Goal: Find specific page/section

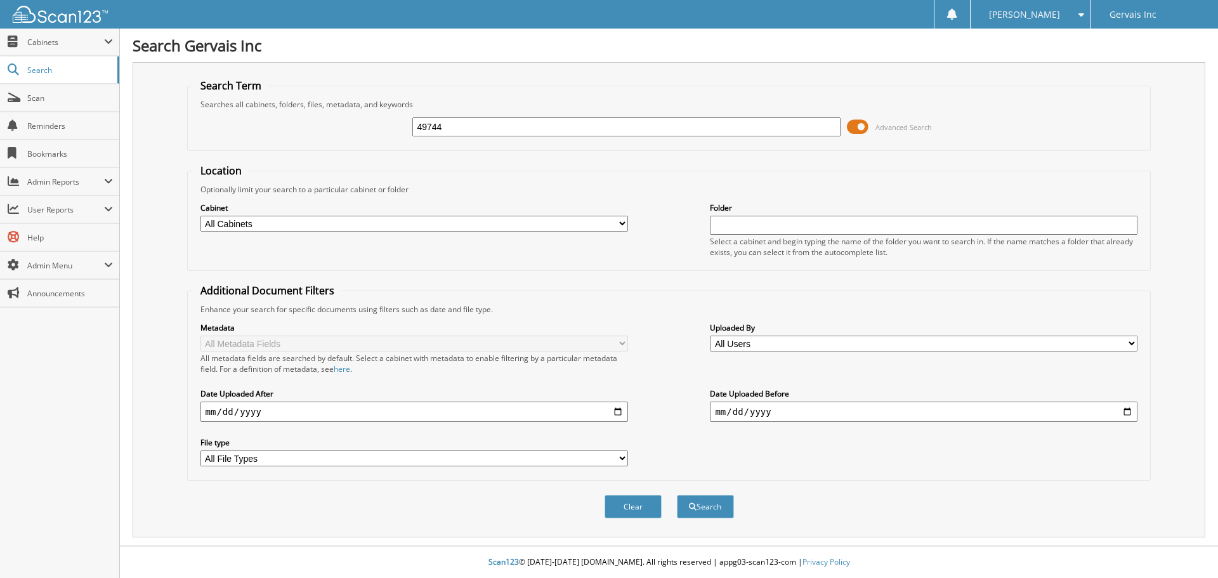
type input "49744"
click at [677, 495] on button "Search" at bounding box center [705, 506] width 57 height 23
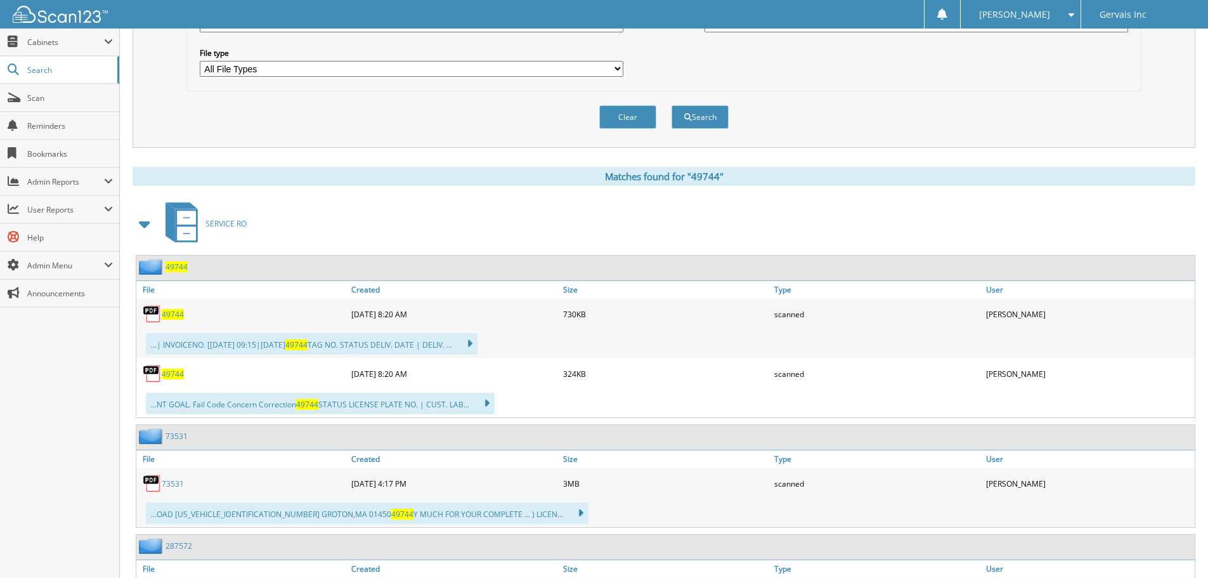
scroll to position [507, 0]
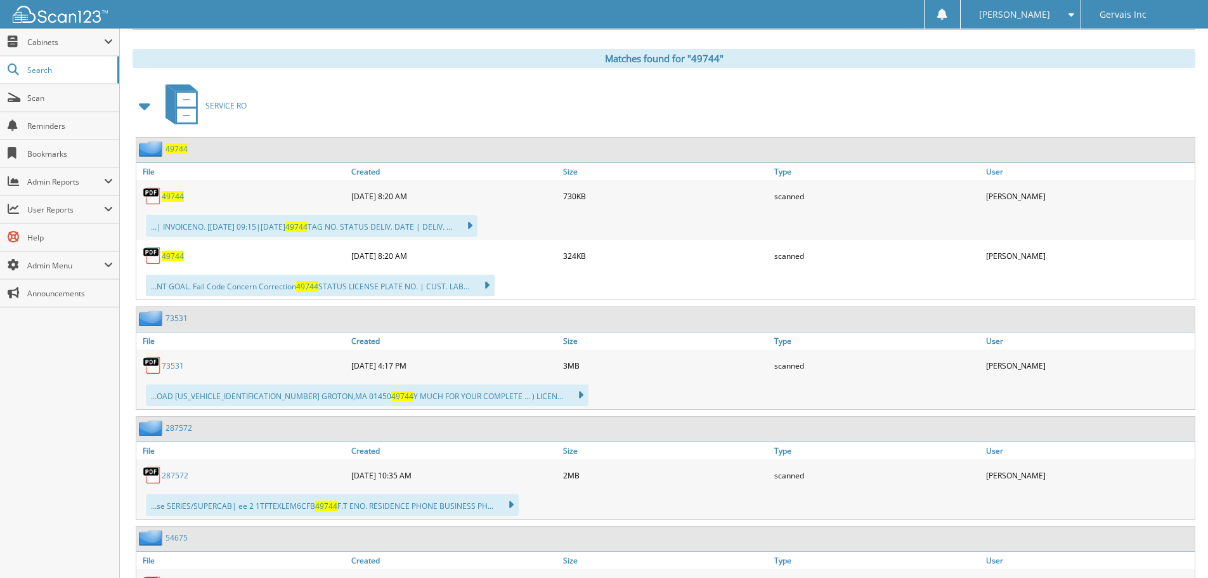
click at [170, 255] on span "49744" at bounding box center [173, 255] width 22 height 11
click at [174, 197] on span "49744" at bounding box center [173, 196] width 22 height 11
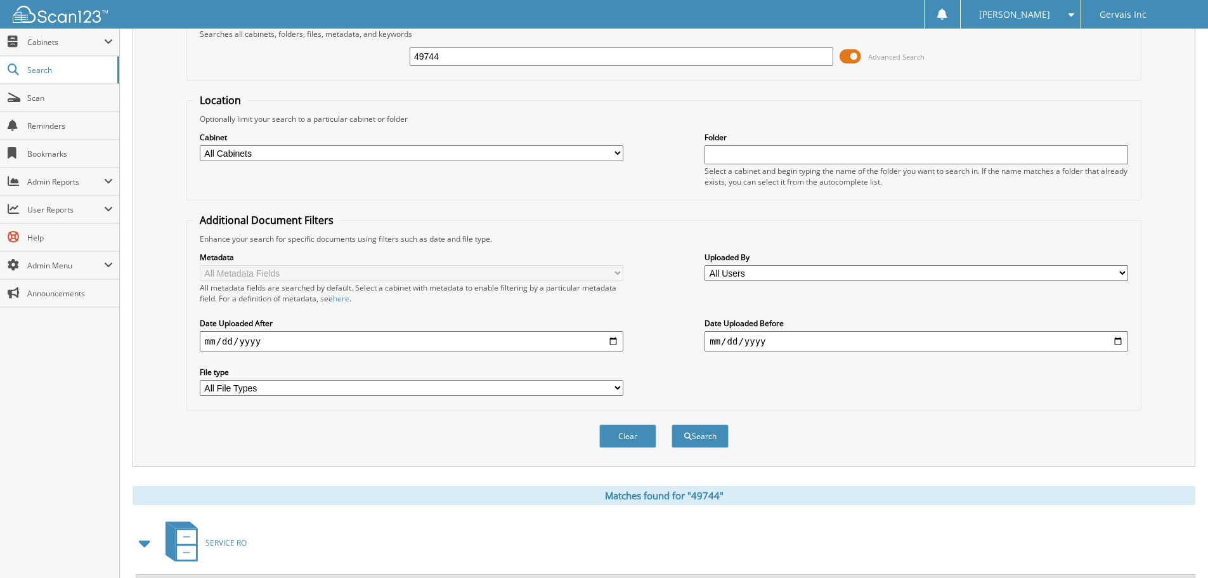
scroll to position [0, 0]
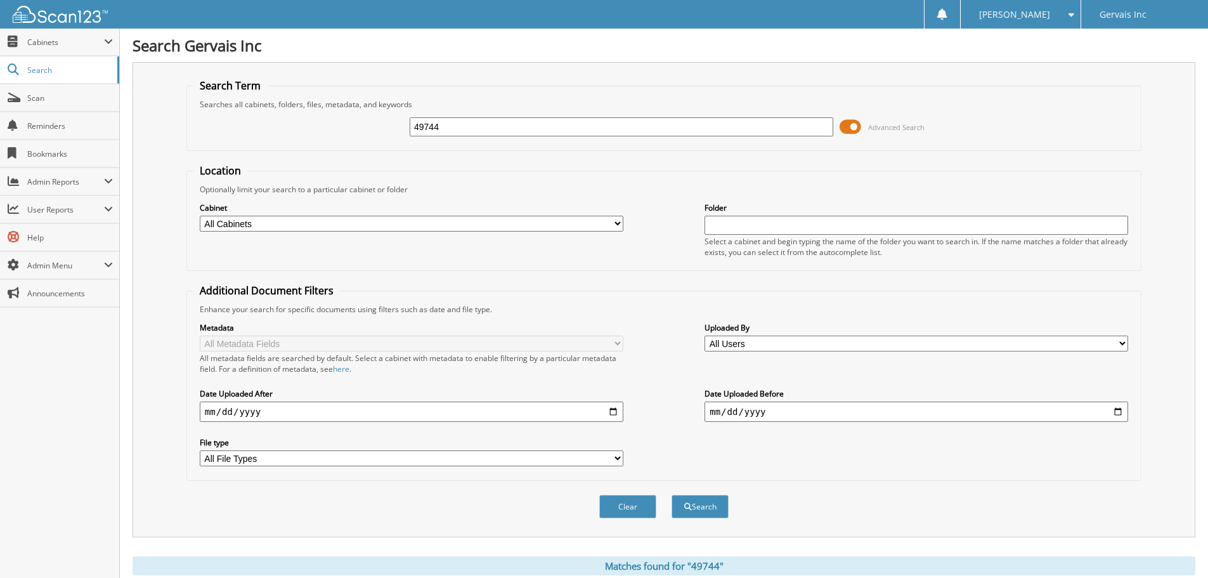
drag, startPoint x: 451, startPoint y: 125, endPoint x: 367, endPoint y: 133, distance: 84.7
click at [367, 133] on div "49744 Advanced Search" at bounding box center [663, 127] width 941 height 34
type input "50720"
click at [672, 495] on button "Search" at bounding box center [700, 506] width 57 height 23
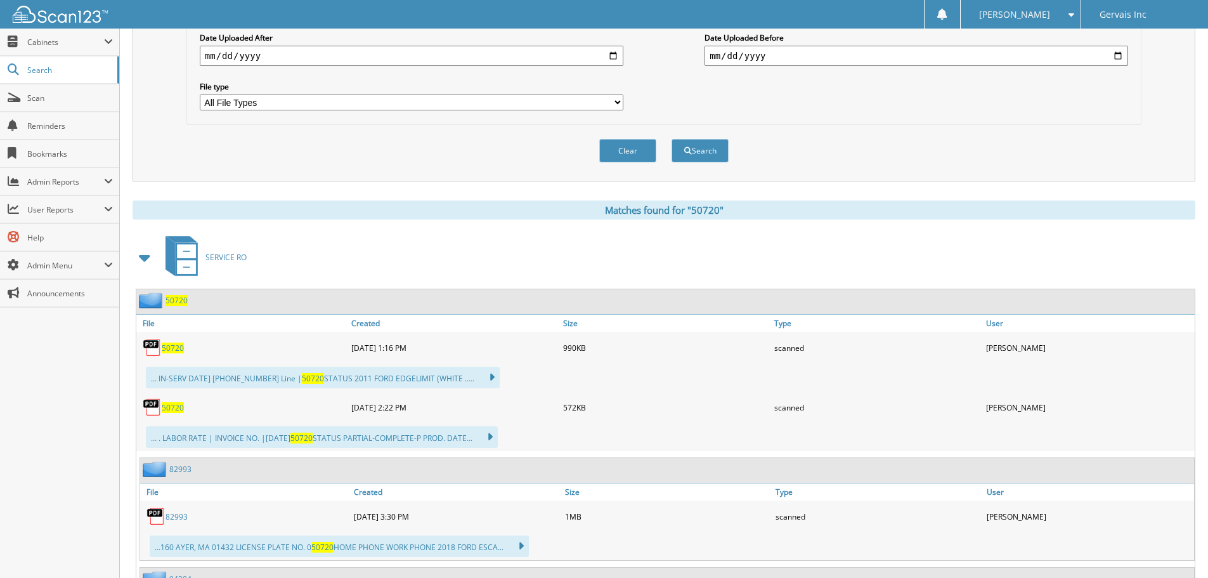
scroll to position [380, 0]
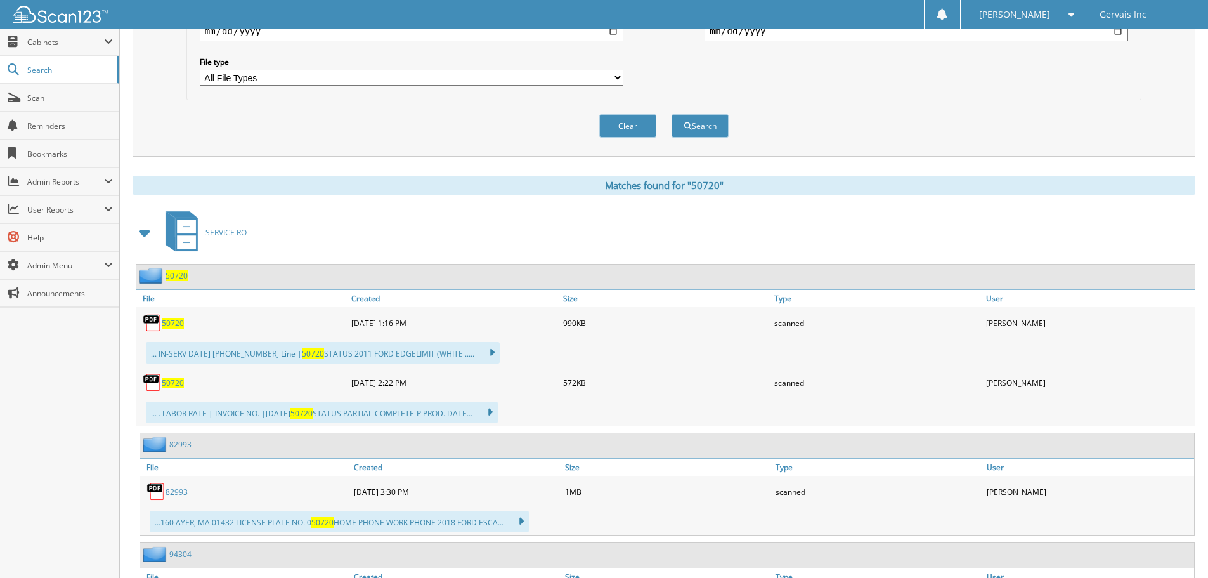
click at [173, 382] on span "50720" at bounding box center [173, 382] width 22 height 11
